Goal: Complete application form: Complete application form

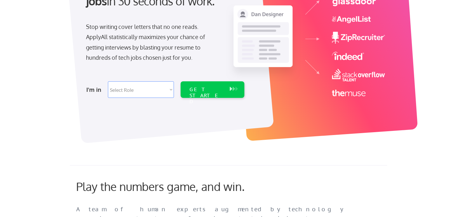
scroll to position [97, 0]
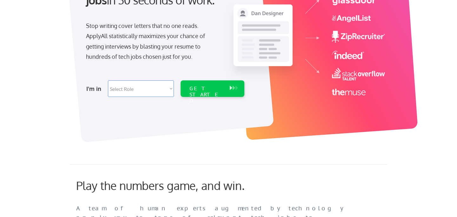
click at [163, 87] on select "Select Role Software Engineering Product Management Customer Success Sales UI/U…" at bounding box center [141, 88] width 66 height 16
select select ""marketing___comms""
click at [202, 90] on div "GET STARTED" at bounding box center [206, 94] width 34 height 18
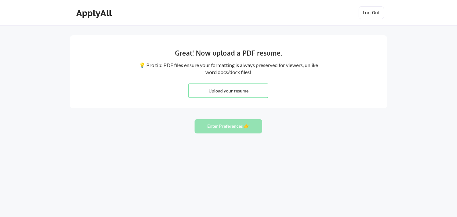
click at [214, 89] on input "file" at bounding box center [228, 91] width 79 height 14
type input "C:\fakepath\Elizabeth Larkin Resume.pdf"
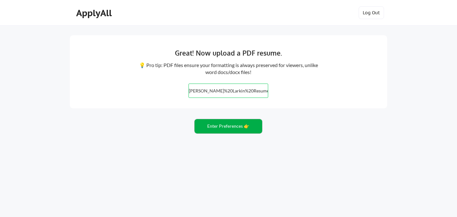
click at [221, 128] on button "Enter Preferences 👉" at bounding box center [228, 126] width 68 height 14
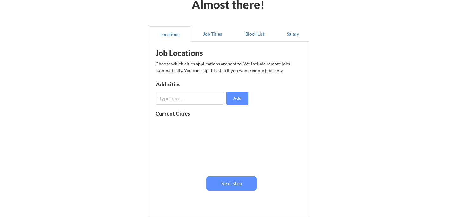
scroll to position [31, 0]
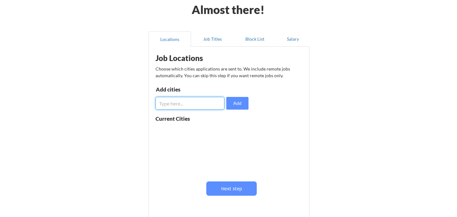
click at [182, 103] on input "input" at bounding box center [189, 103] width 69 height 13
click at [136, 161] on div "Almost there! Locations Job Titles Block List Salary Job Locations Choose which…" at bounding box center [228, 124] width 457 height 311
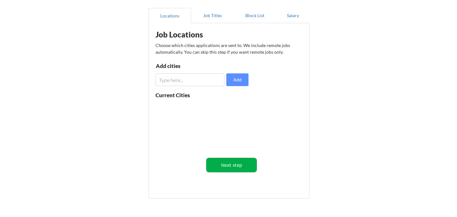
click at [235, 166] on button "Next step" at bounding box center [231, 165] width 50 height 14
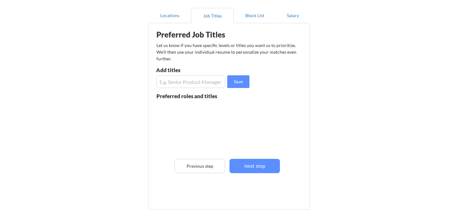
click at [175, 83] on input "input" at bounding box center [190, 81] width 69 height 13
type input "M"
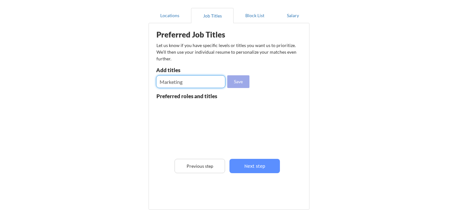
type input "Marketing"
click at [240, 80] on button "Save" at bounding box center [238, 81] width 22 height 13
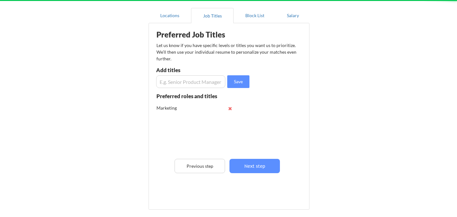
click at [179, 81] on input "input" at bounding box center [190, 81] width 69 height 13
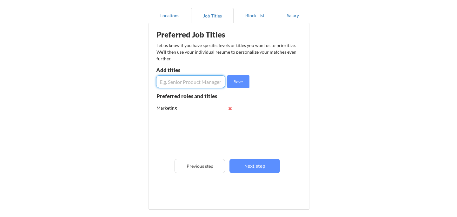
click at [179, 81] on input "input" at bounding box center [190, 81] width 69 height 13
type input "Social Media"
click at [244, 89] on div "Preferred Job Titles Let us know if you have specific levels or titles you want…" at bounding box center [230, 114] width 156 height 177
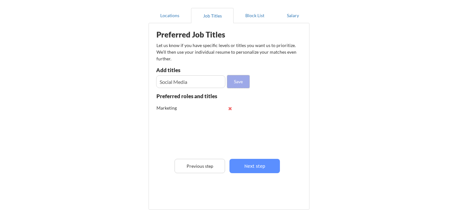
click at [240, 84] on button "Save" at bounding box center [238, 81] width 22 height 13
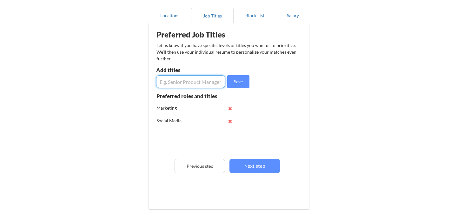
click at [189, 81] on input "input" at bounding box center [190, 81] width 69 height 13
type input "Communications"
click at [244, 83] on button "Save" at bounding box center [238, 81] width 22 height 13
click at [188, 88] on input "input" at bounding box center [190, 81] width 69 height 13
type input "Content"
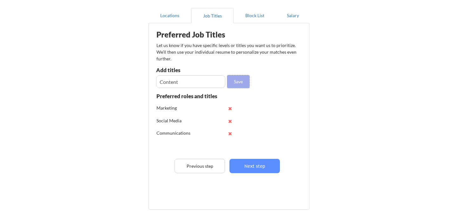
click at [238, 83] on button "Save" at bounding box center [238, 81] width 22 height 13
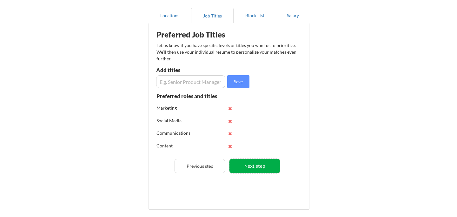
click at [255, 168] on button "Next step" at bounding box center [254, 166] width 50 height 14
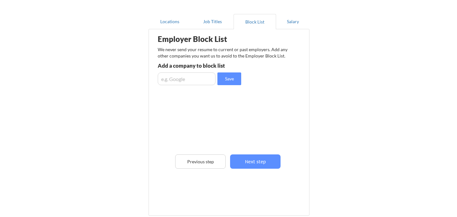
scroll to position [48, 0]
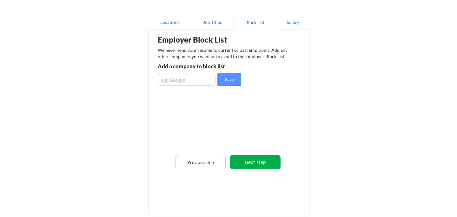
click at [245, 163] on button "Next step" at bounding box center [255, 162] width 50 height 14
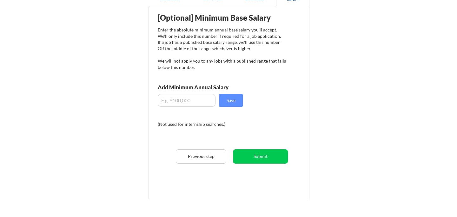
scroll to position [63, 0]
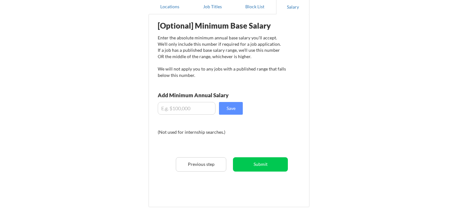
click at [173, 109] on input "input" at bounding box center [187, 108] width 58 height 13
type input "$60,000"
click at [235, 107] on button "Save" at bounding box center [231, 108] width 24 height 13
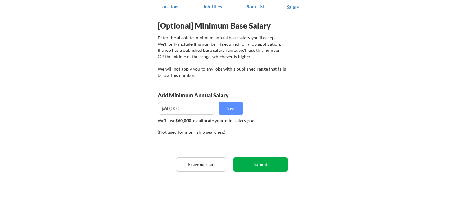
click at [254, 167] on button "Submit" at bounding box center [260, 164] width 55 height 14
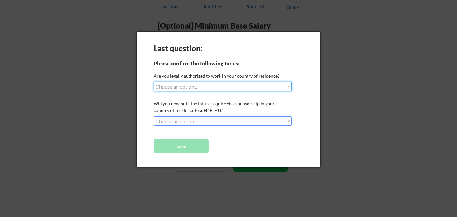
click at [186, 84] on select "Choose an option... Yes, I am a [DEMOGRAPHIC_DATA] Citizen Yes, I am a [DEMOGRA…" at bounding box center [222, 86] width 138 height 10
select select ""yes__i_am_a_[DEMOGRAPHIC_DATA]""
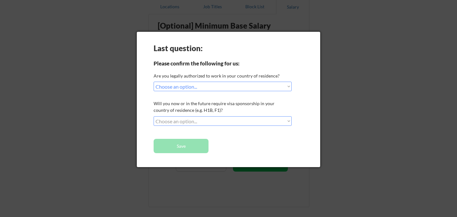
click at [185, 119] on select "Choose an option... No, I will not need sponsorship Yes, I will need sponsorship" at bounding box center [222, 121] width 138 height 10
select select ""no__i_will_not_need_sponsorship""
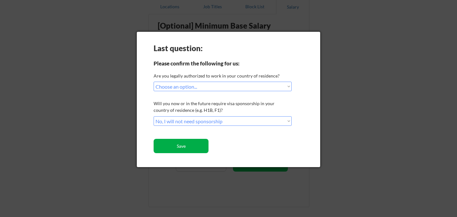
click at [181, 148] on button "Save" at bounding box center [180, 146] width 55 height 14
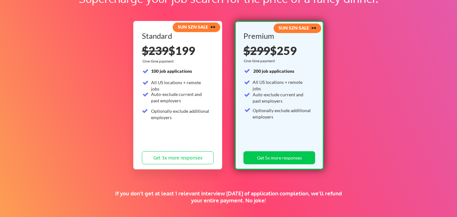
scroll to position [54, 0]
